Goal: Task Accomplishment & Management: Use online tool/utility

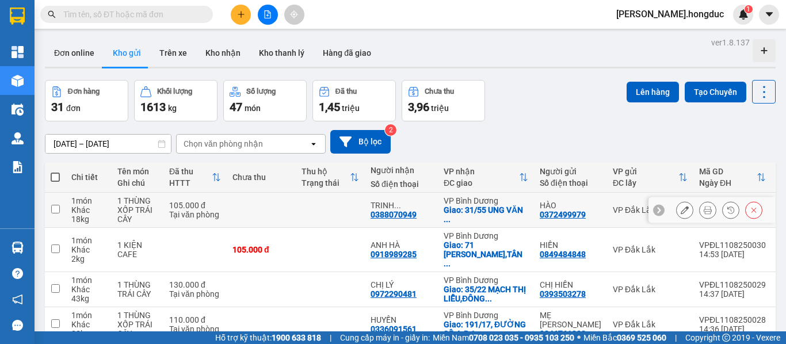
scroll to position [1056, 0]
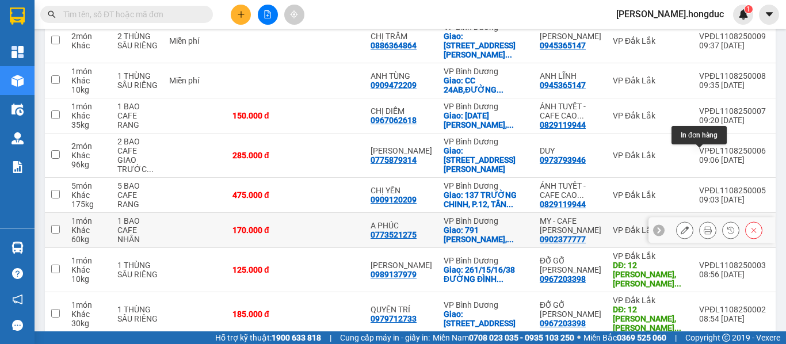
click at [703, 226] on icon at bounding box center [707, 230] width 8 height 8
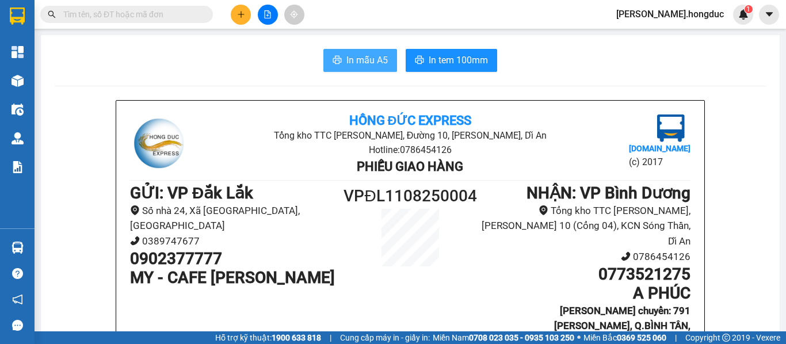
click at [364, 56] on span "In mẫu A5" at bounding box center [366, 60] width 41 height 14
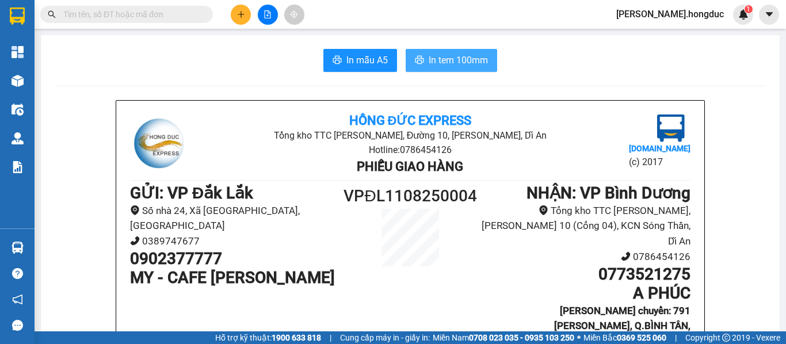
click at [432, 60] on span "In tem 100mm" at bounding box center [457, 60] width 59 height 14
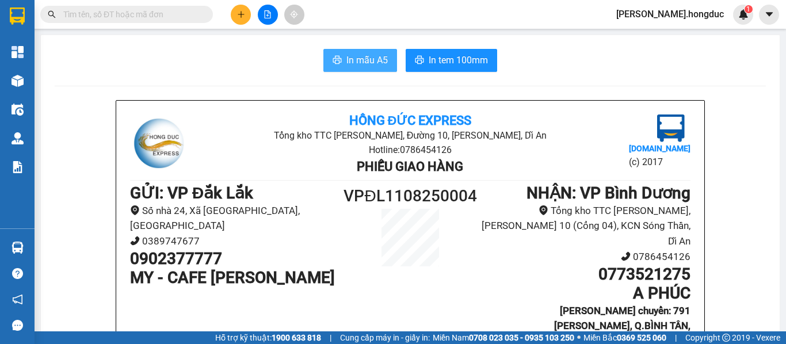
click at [359, 62] on span "In mẫu A5" at bounding box center [366, 60] width 41 height 14
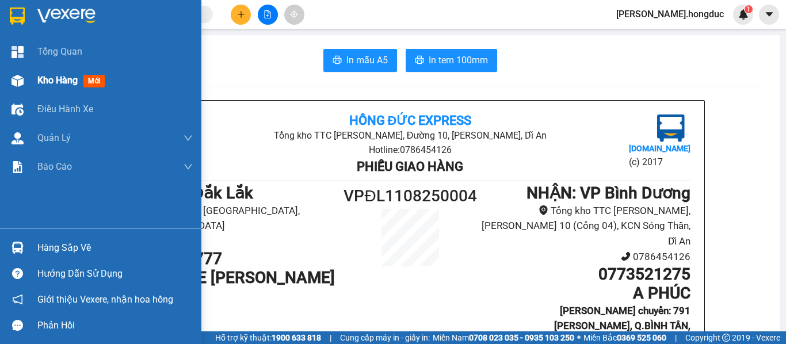
click at [47, 80] on span "Kho hàng" at bounding box center [57, 80] width 40 height 11
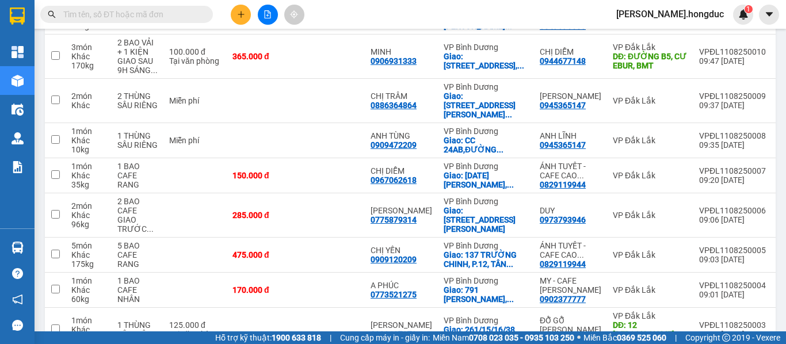
scroll to position [1288, 0]
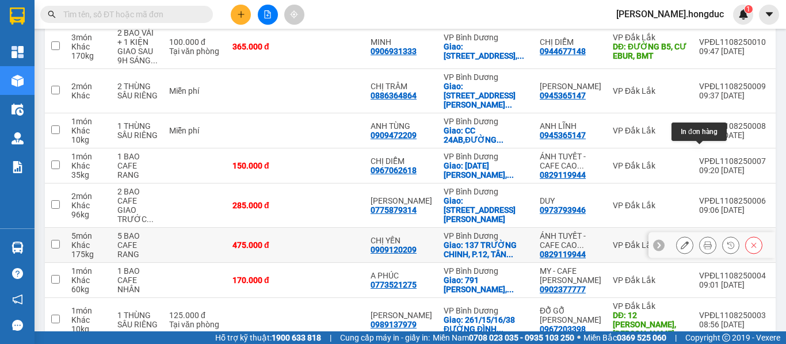
click at [703, 241] on icon at bounding box center [707, 245] width 8 height 8
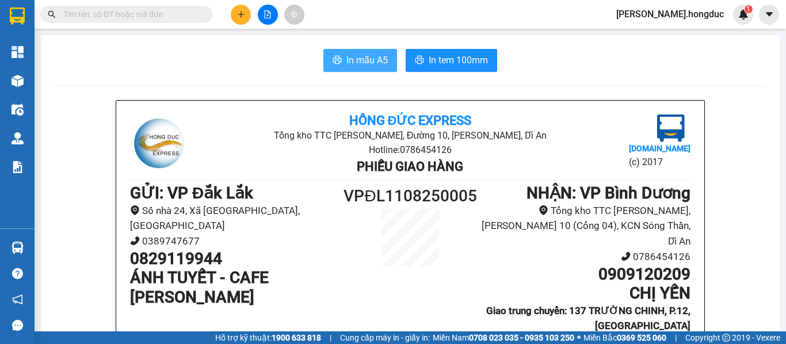
click at [355, 62] on span "In mẫu A5" at bounding box center [366, 60] width 41 height 14
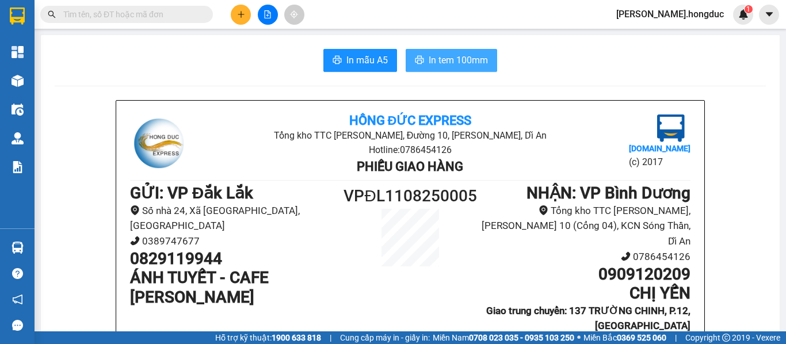
click at [434, 65] on span "In tem 100mm" at bounding box center [457, 60] width 59 height 14
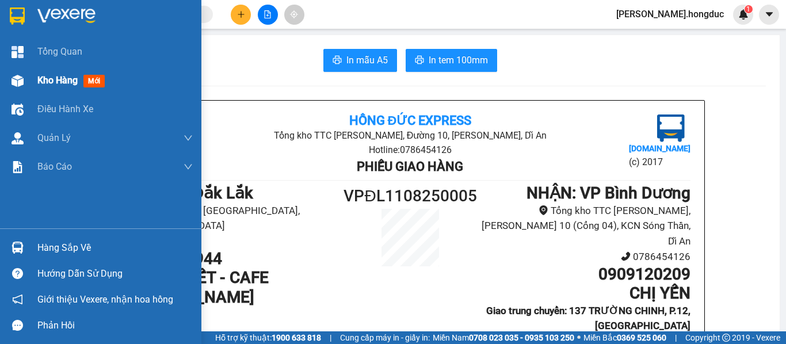
click at [52, 79] on span "Kho hàng" at bounding box center [57, 80] width 40 height 11
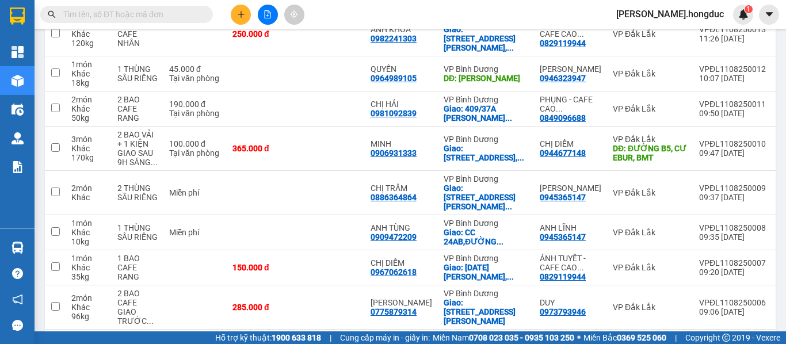
scroll to position [1186, 0]
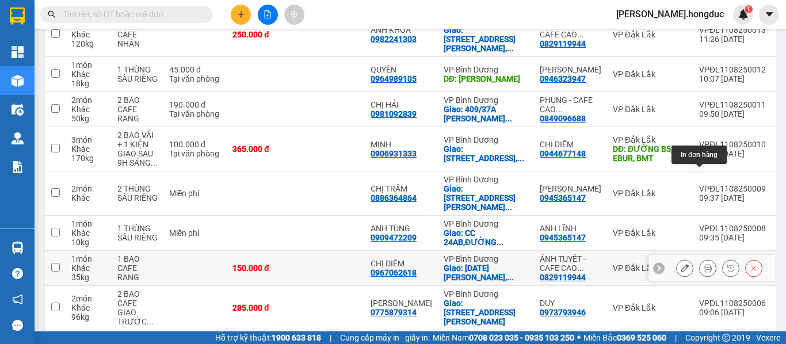
click at [703, 264] on icon at bounding box center [707, 268] width 8 height 8
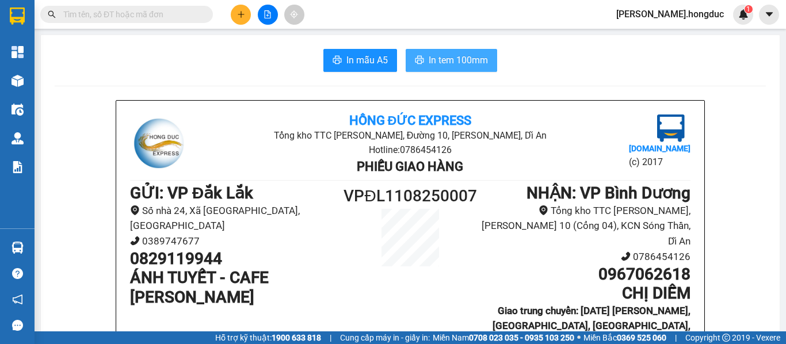
click at [442, 53] on span "In tem 100mm" at bounding box center [457, 60] width 59 height 14
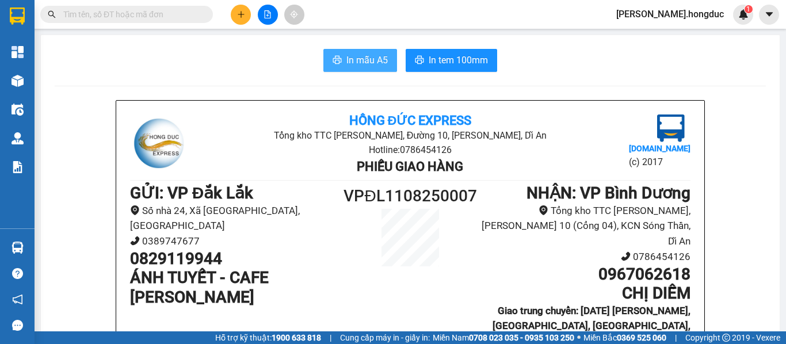
click at [353, 59] on span "In mẫu A5" at bounding box center [366, 60] width 41 height 14
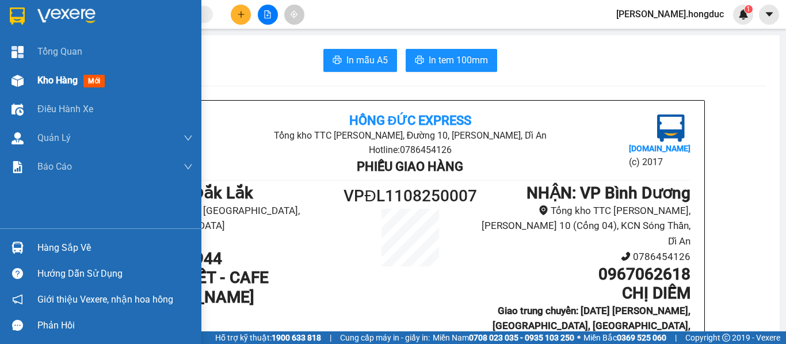
click at [59, 86] on span "Kho hàng" at bounding box center [57, 80] width 40 height 11
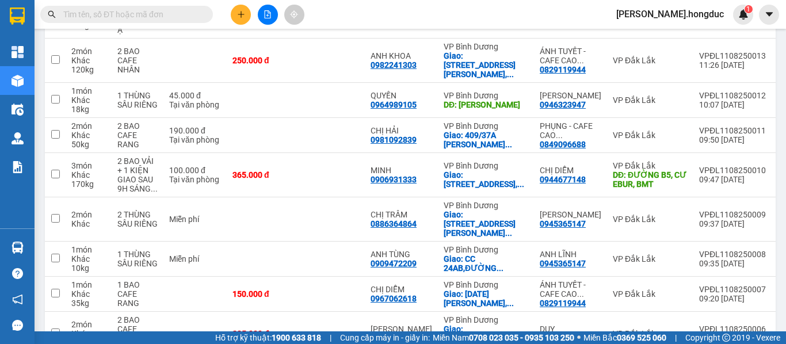
scroll to position [1159, 0]
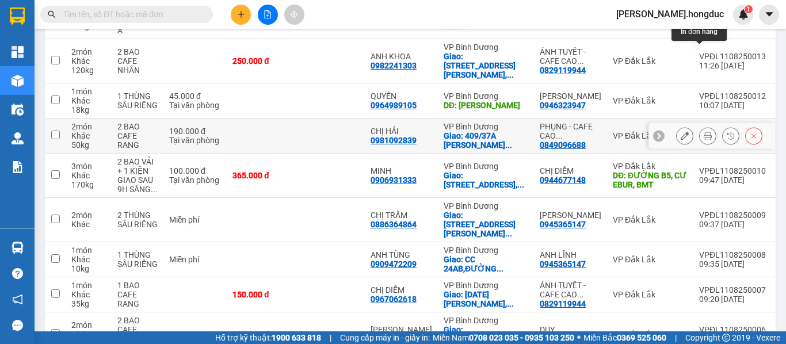
click at [703, 126] on button at bounding box center [707, 136] width 16 height 20
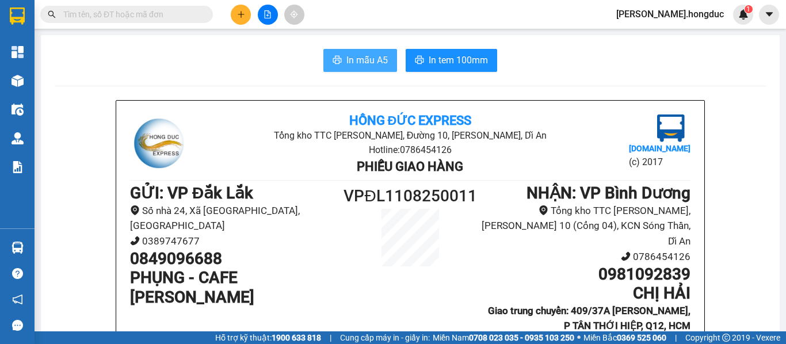
click at [371, 63] on span "In mẫu A5" at bounding box center [366, 60] width 41 height 14
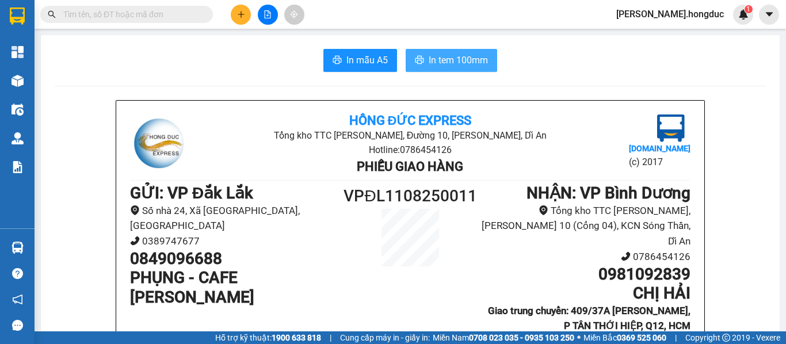
click at [442, 58] on span "In tem 100mm" at bounding box center [457, 60] width 59 height 14
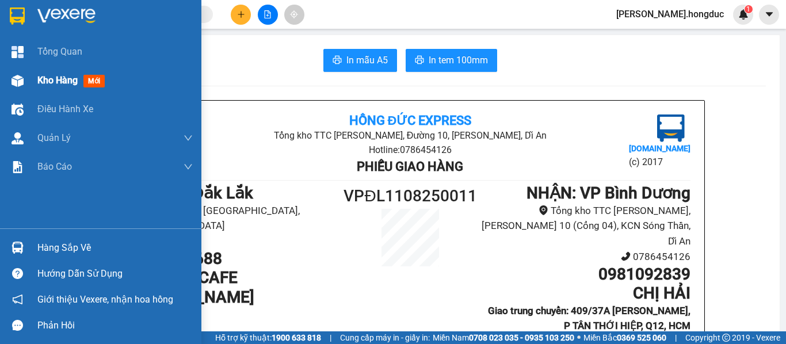
click at [46, 83] on span "Kho hàng" at bounding box center [57, 80] width 40 height 11
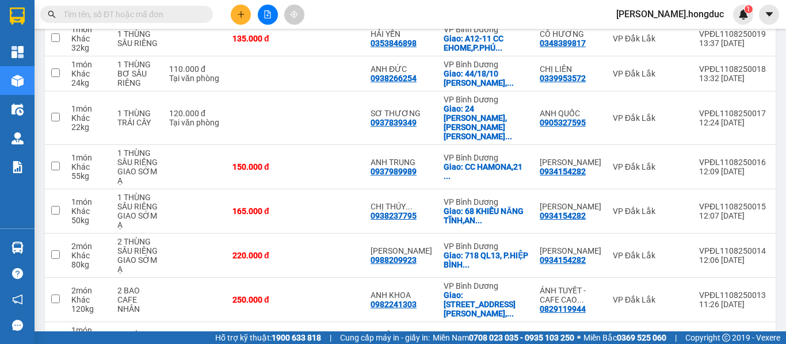
scroll to position [925, 0]
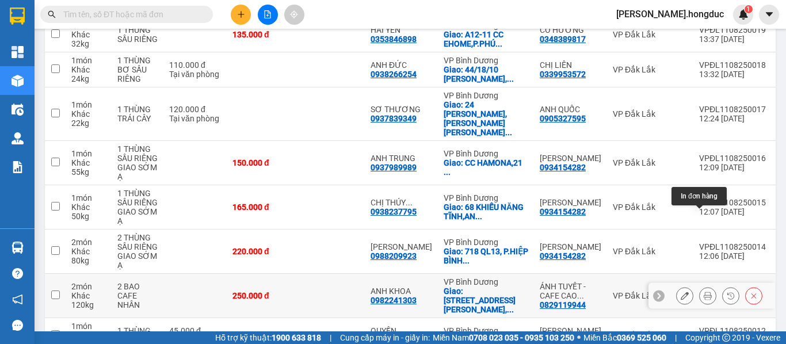
click at [705, 286] on button at bounding box center [707, 296] width 16 height 20
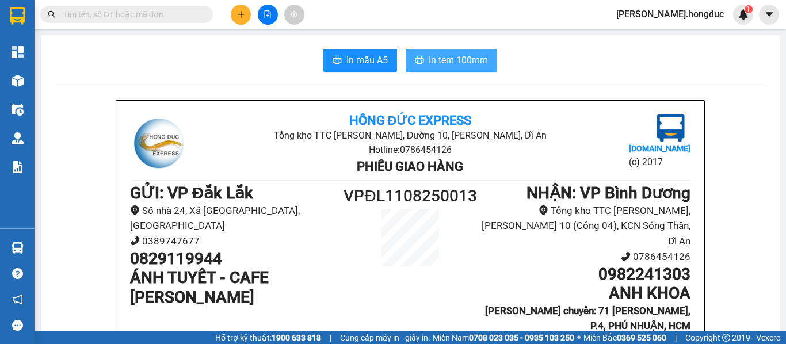
click at [434, 61] on span "In tem 100mm" at bounding box center [457, 60] width 59 height 14
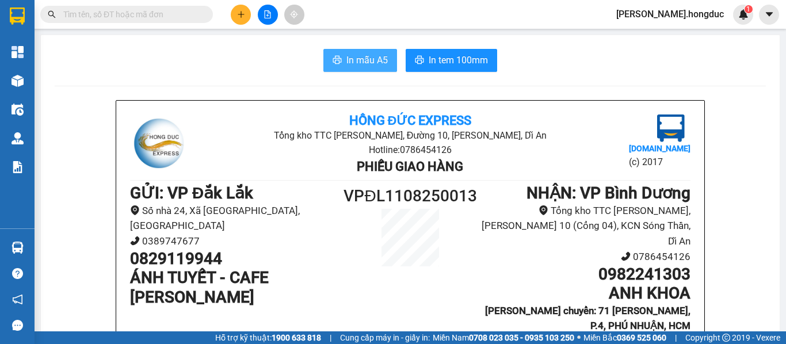
click at [374, 67] on span "In mẫu A5" at bounding box center [366, 60] width 41 height 14
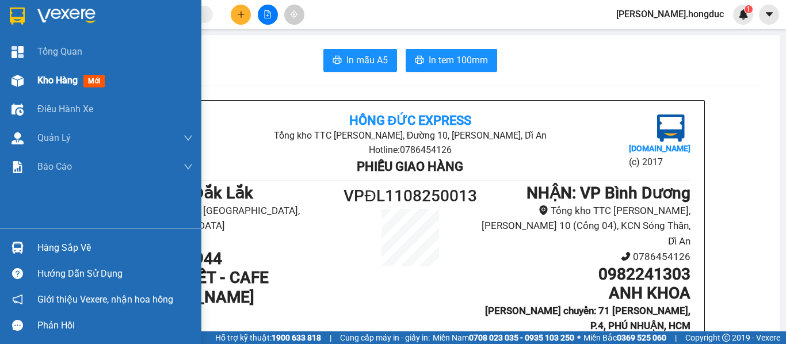
click at [56, 76] on span "Kho hàng" at bounding box center [57, 80] width 40 height 11
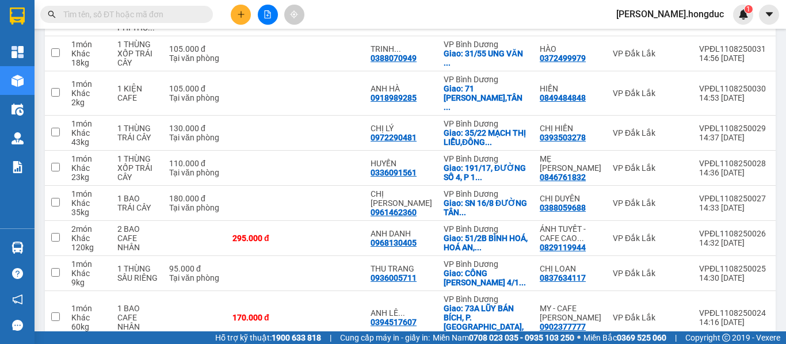
scroll to position [438, 0]
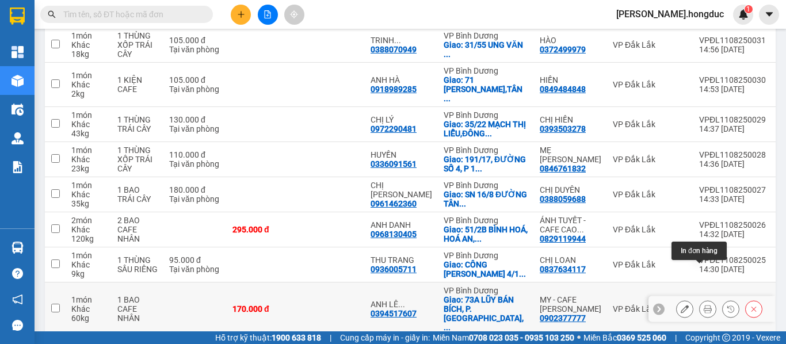
click at [703, 305] on icon at bounding box center [707, 309] width 8 height 8
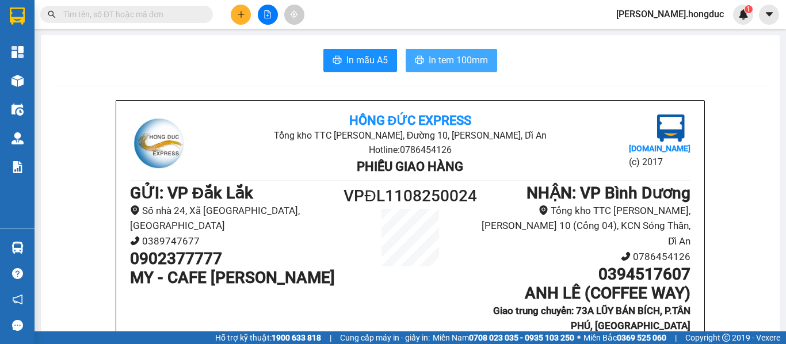
click at [431, 61] on span "In tem 100mm" at bounding box center [457, 60] width 59 height 14
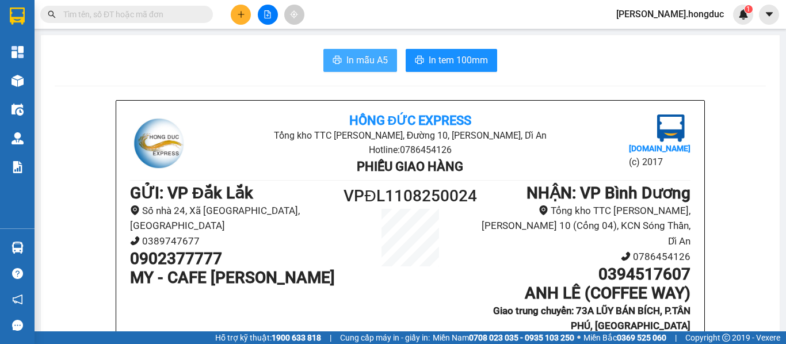
click at [358, 63] on span "In mẫu A5" at bounding box center [366, 60] width 41 height 14
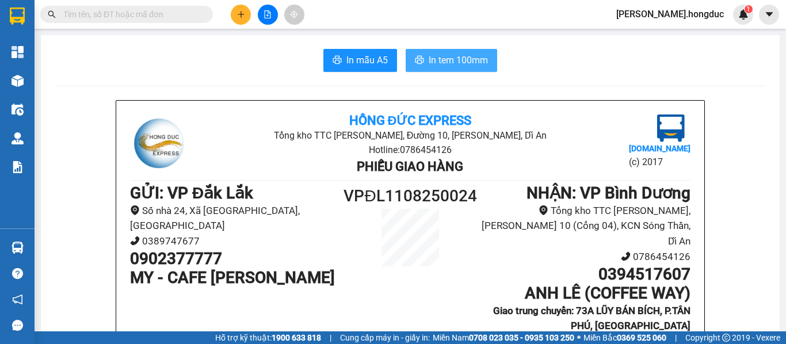
click at [438, 58] on span "In tem 100mm" at bounding box center [457, 60] width 59 height 14
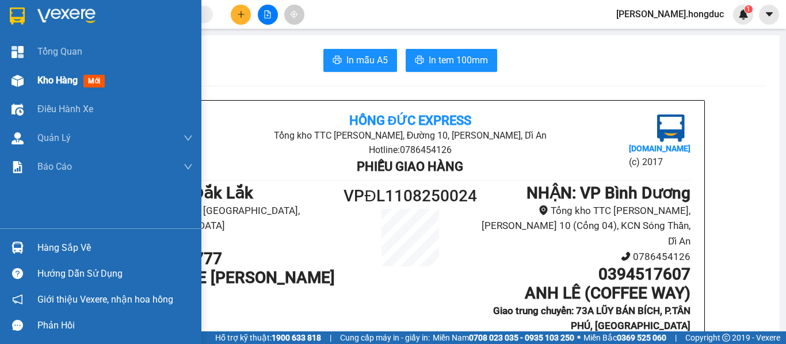
click at [49, 82] on span "Kho hàng" at bounding box center [57, 80] width 40 height 11
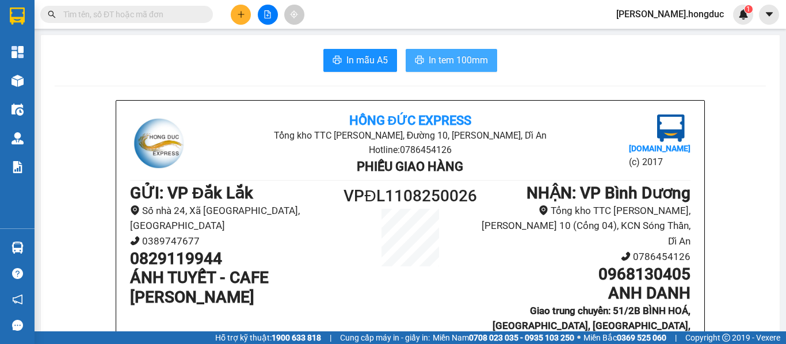
click at [459, 62] on span "In tem 100mm" at bounding box center [457, 60] width 59 height 14
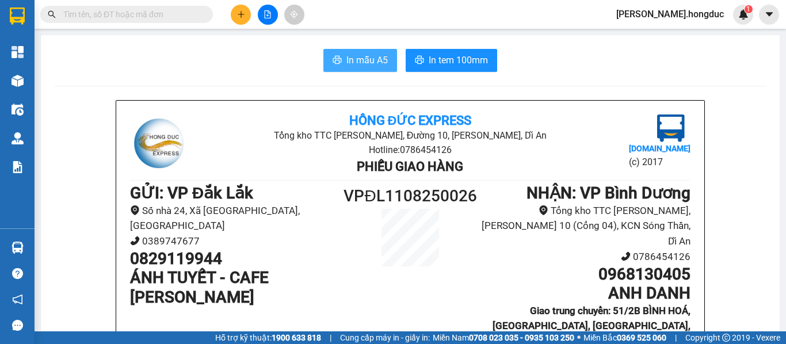
click at [350, 67] on span "In mẫu A5" at bounding box center [366, 60] width 41 height 14
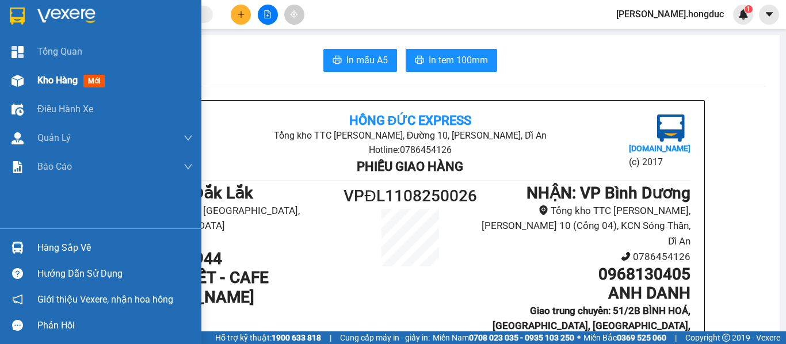
click at [41, 74] on div "Kho hàng mới" at bounding box center [73, 80] width 72 height 14
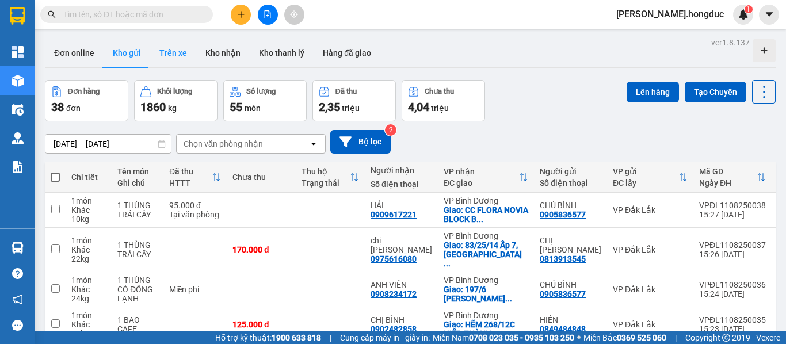
click at [163, 57] on button "Trên xe" at bounding box center [173, 53] width 46 height 28
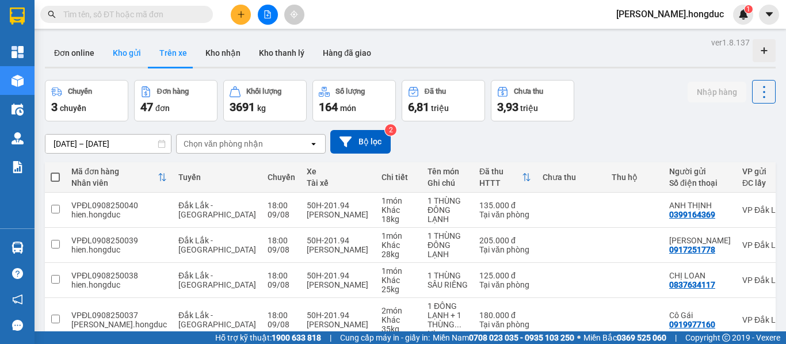
click at [127, 55] on button "Kho gửi" at bounding box center [127, 53] width 47 height 28
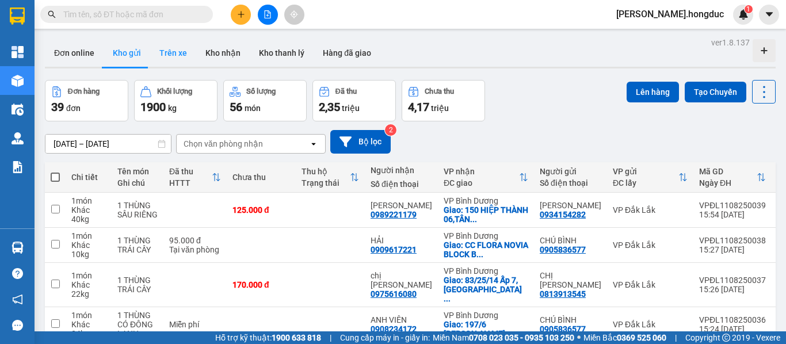
click at [162, 47] on button "Trên xe" at bounding box center [173, 53] width 46 height 28
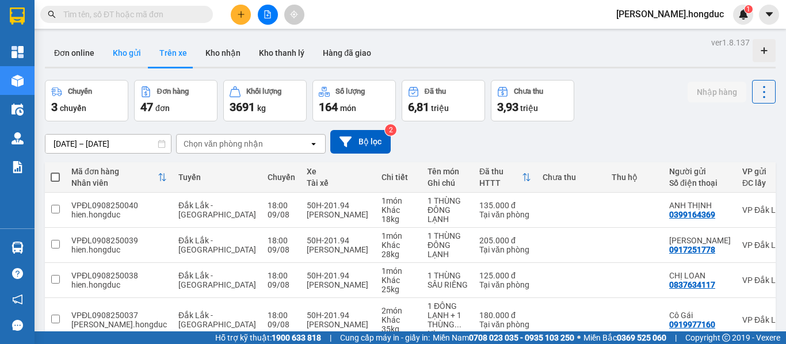
click at [128, 49] on button "Kho gửi" at bounding box center [127, 53] width 47 height 28
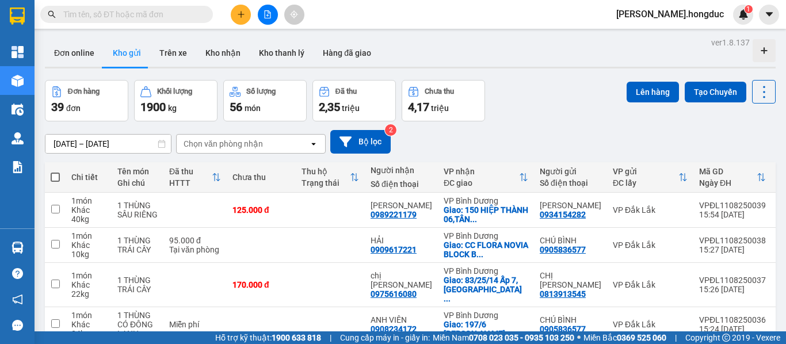
click at [56, 177] on span at bounding box center [55, 177] width 9 height 9
click at [55, 171] on input "checkbox" at bounding box center [55, 171] width 0 height 0
checkbox input "true"
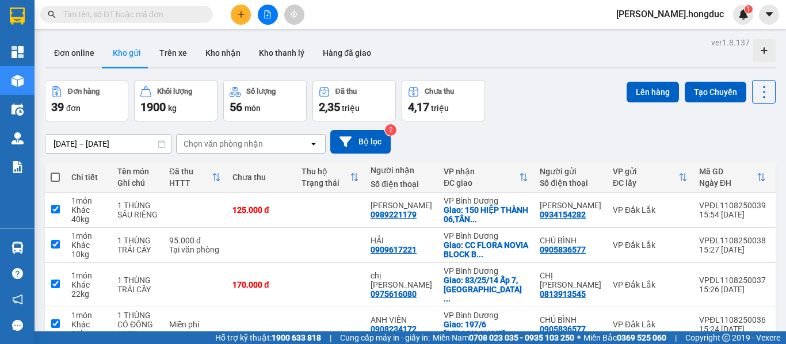
checkbox input "true"
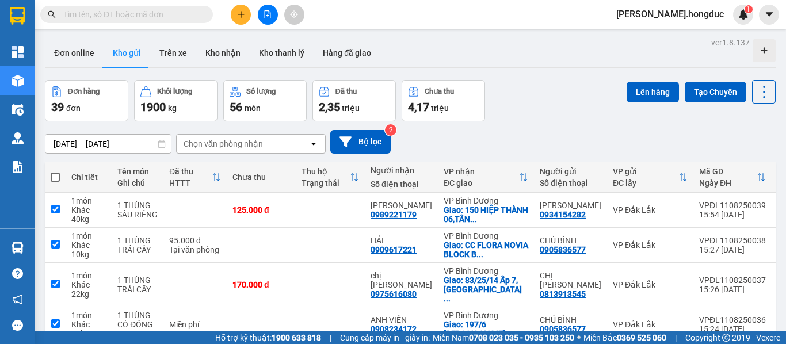
checkbox input "true"
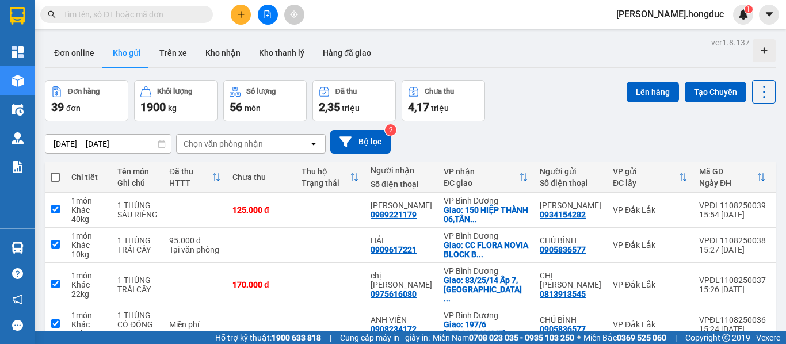
checkbox input "true"
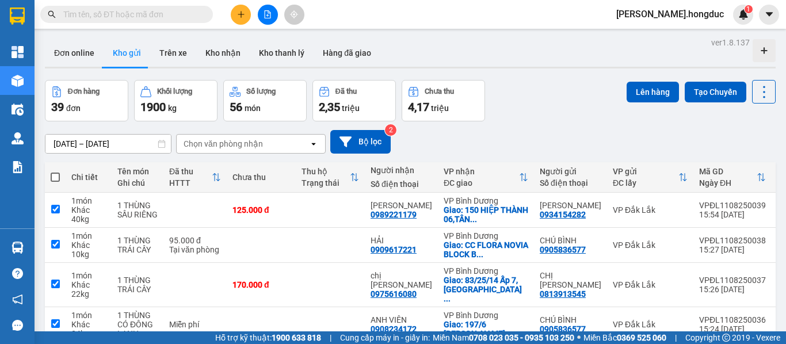
checkbox input "true"
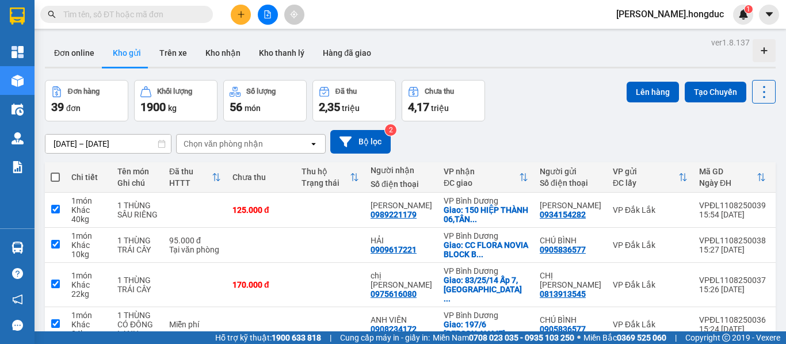
checkbox input "true"
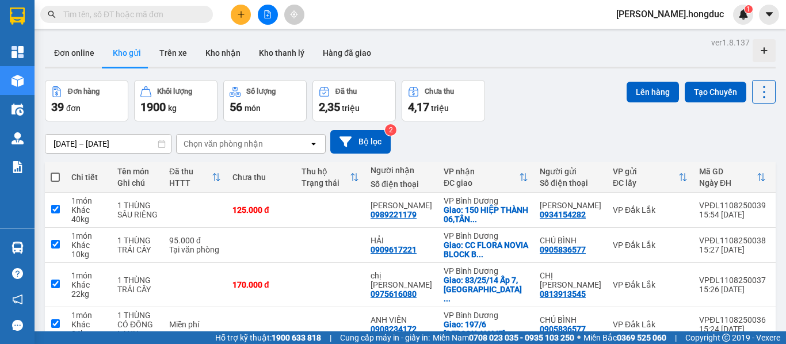
checkbox input "true"
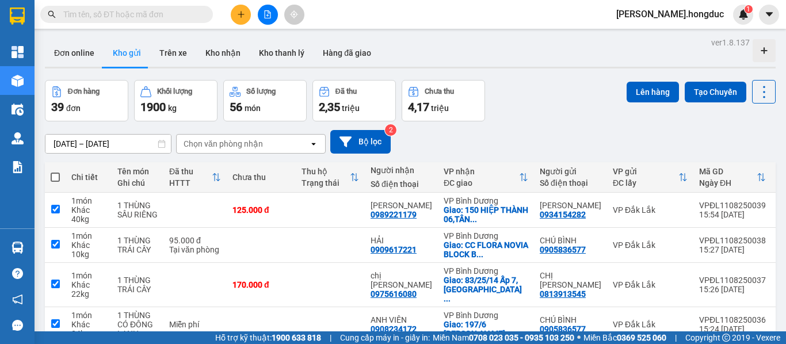
checkbox input "true"
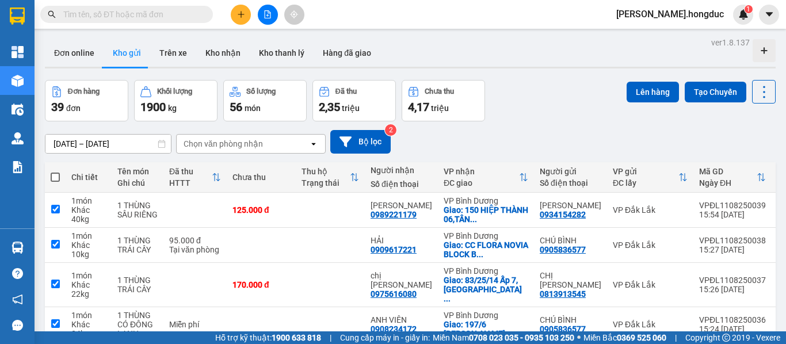
checkbox input "true"
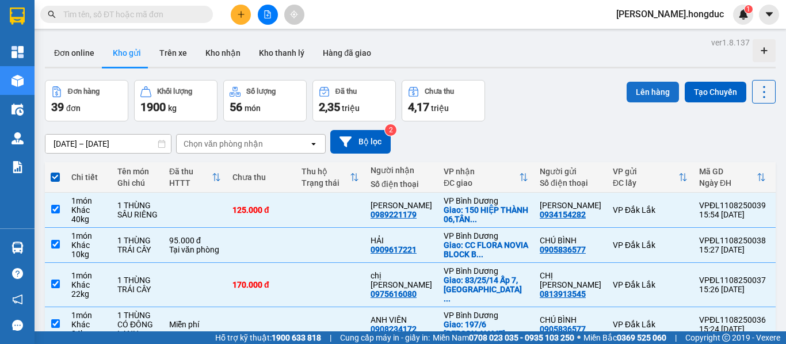
click at [634, 87] on button "Lên hàng" at bounding box center [652, 92] width 52 height 21
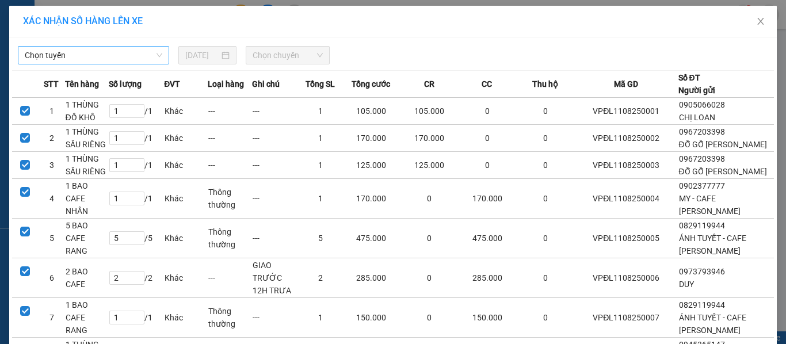
click at [154, 59] on span "Chọn tuyến" at bounding box center [93, 55] width 137 height 17
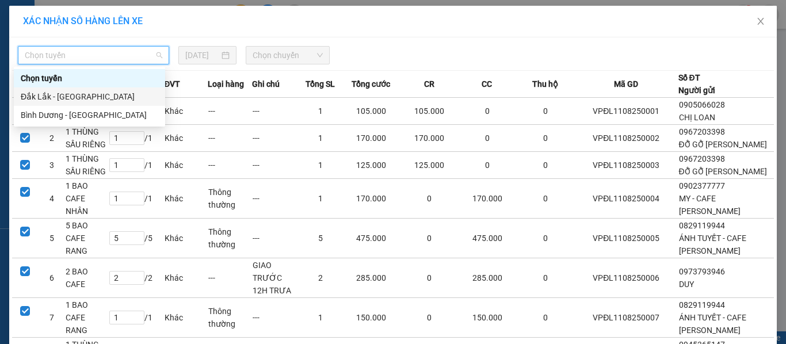
click at [116, 97] on div "Đắk Lắk - [GEOGRAPHIC_DATA]" at bounding box center [89, 96] width 137 height 13
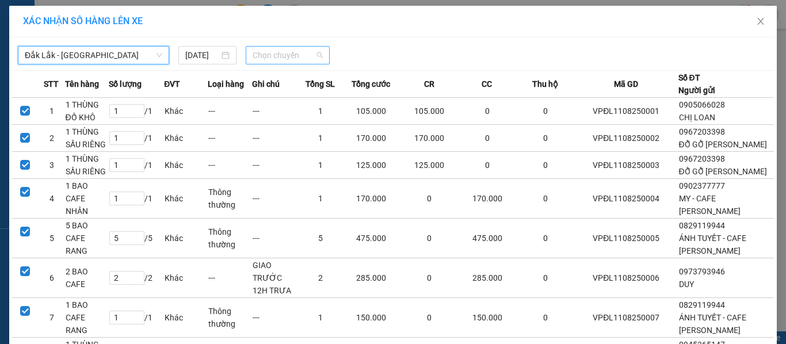
click at [305, 57] on span "Chọn chuyến" at bounding box center [287, 55] width 71 height 17
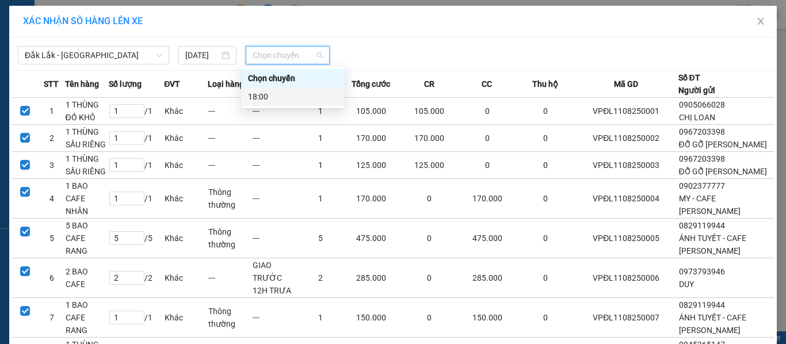
click at [284, 97] on div "18:00" at bounding box center [293, 96] width 90 height 13
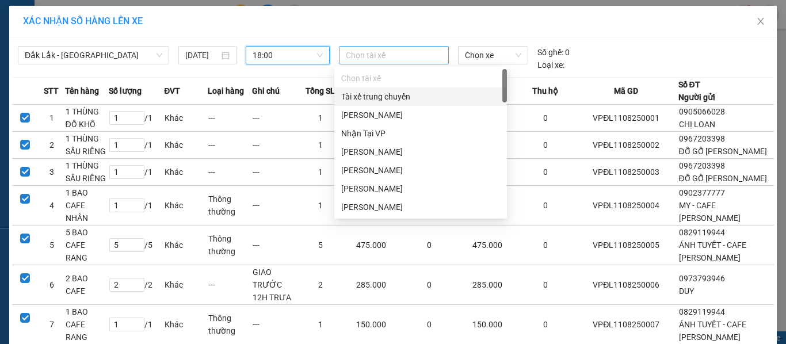
click at [376, 53] on div at bounding box center [394, 55] width 105 height 14
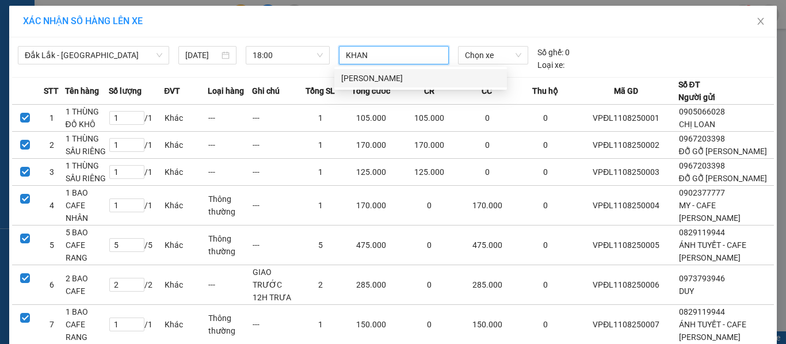
type input "KHANH"
click at [376, 73] on div "[PERSON_NAME]" at bounding box center [420, 78] width 159 height 13
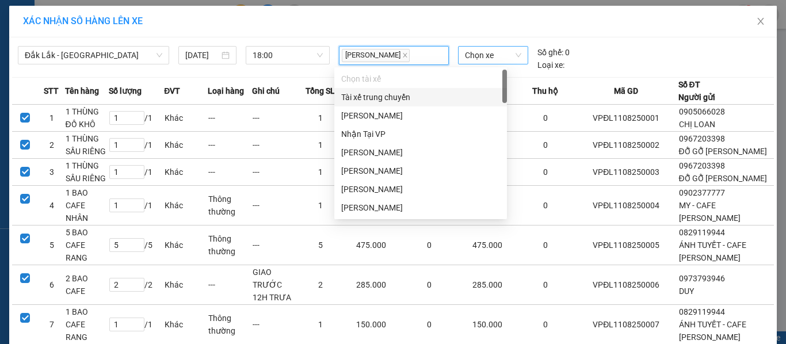
click at [474, 55] on span "Chọn xe" at bounding box center [493, 55] width 56 height 17
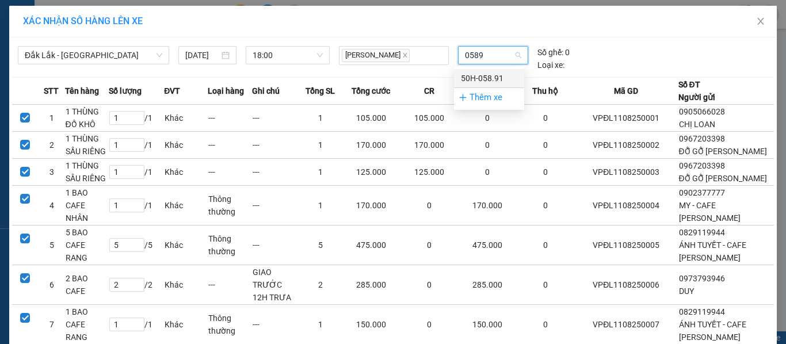
type input "05891"
click at [475, 74] on div "50H-058.91" at bounding box center [489, 78] width 56 height 13
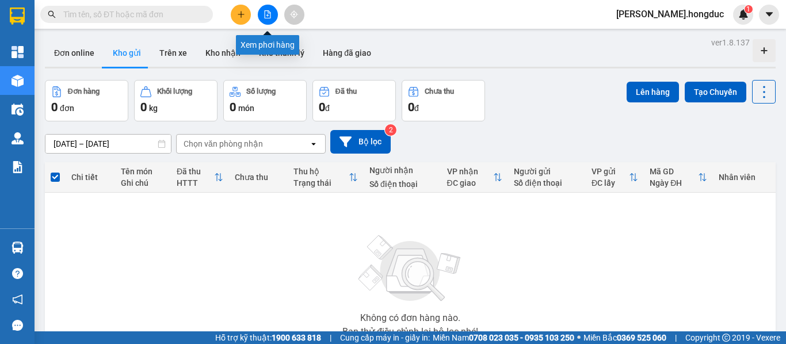
click at [263, 13] on icon "file-add" at bounding box center [267, 14] width 8 height 8
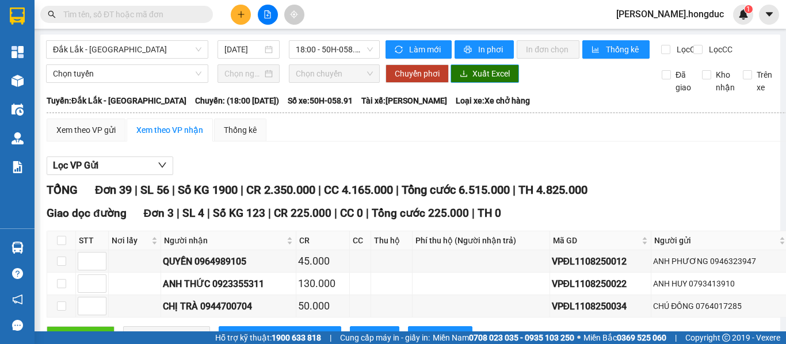
click at [481, 80] on span "Xuất Excel" at bounding box center [490, 73] width 37 height 13
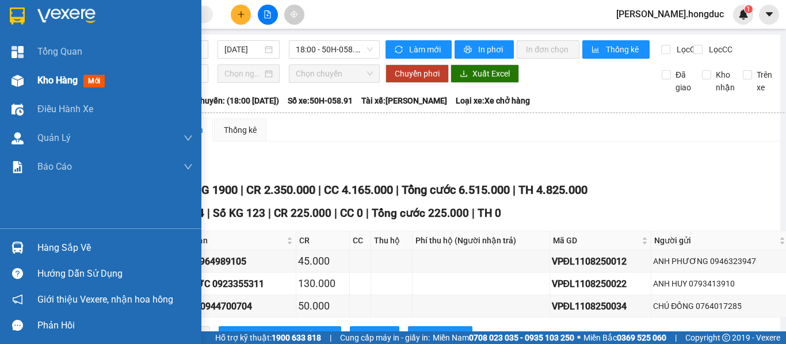
click at [44, 81] on span "Kho hàng" at bounding box center [57, 80] width 40 height 11
